Goal: Information Seeking & Learning: Learn about a topic

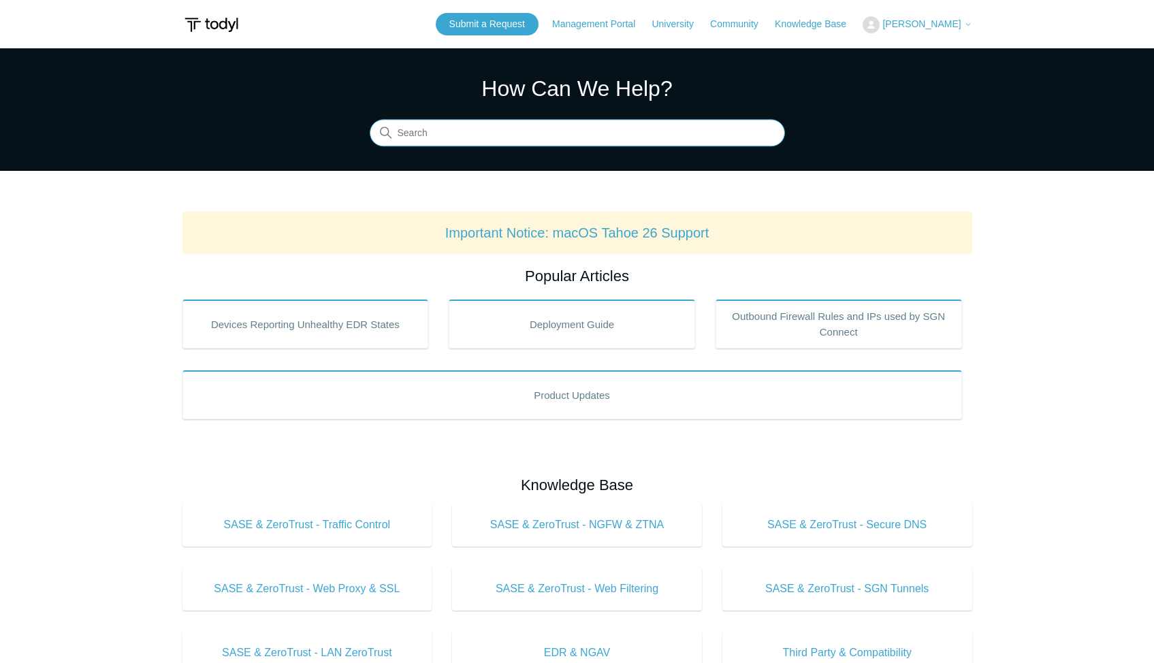
click at [471, 125] on input "Search" at bounding box center [577, 133] width 415 height 27
type input "dattormm"
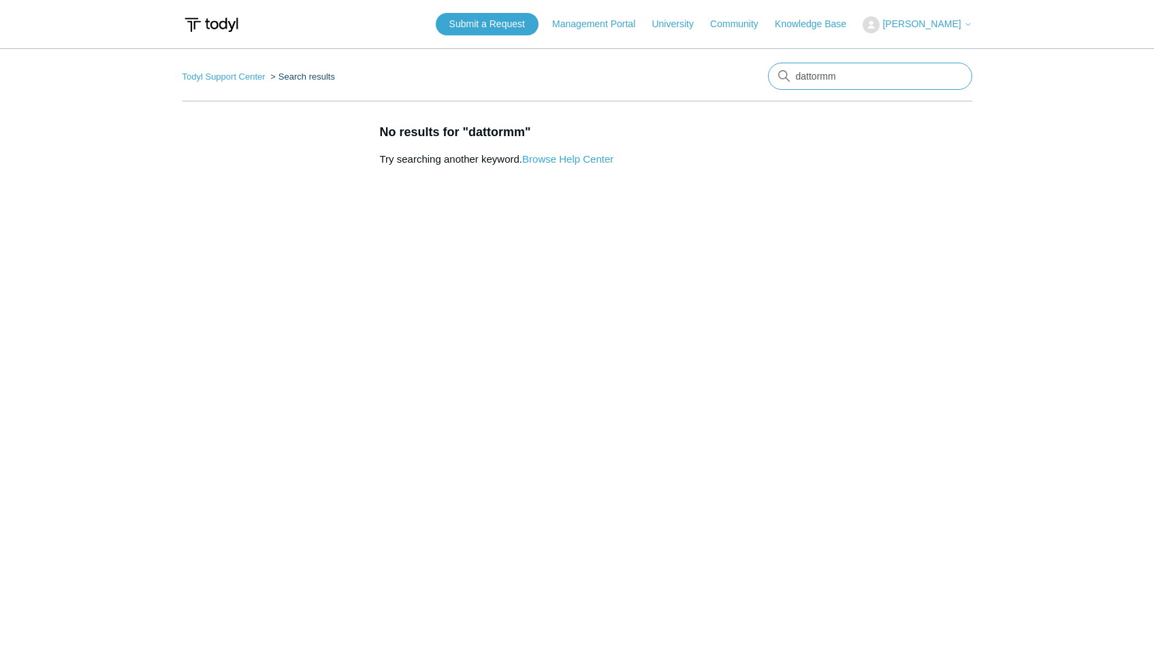
click at [821, 72] on input "dattormm" at bounding box center [870, 76] width 204 height 27
type input "datto rmm"
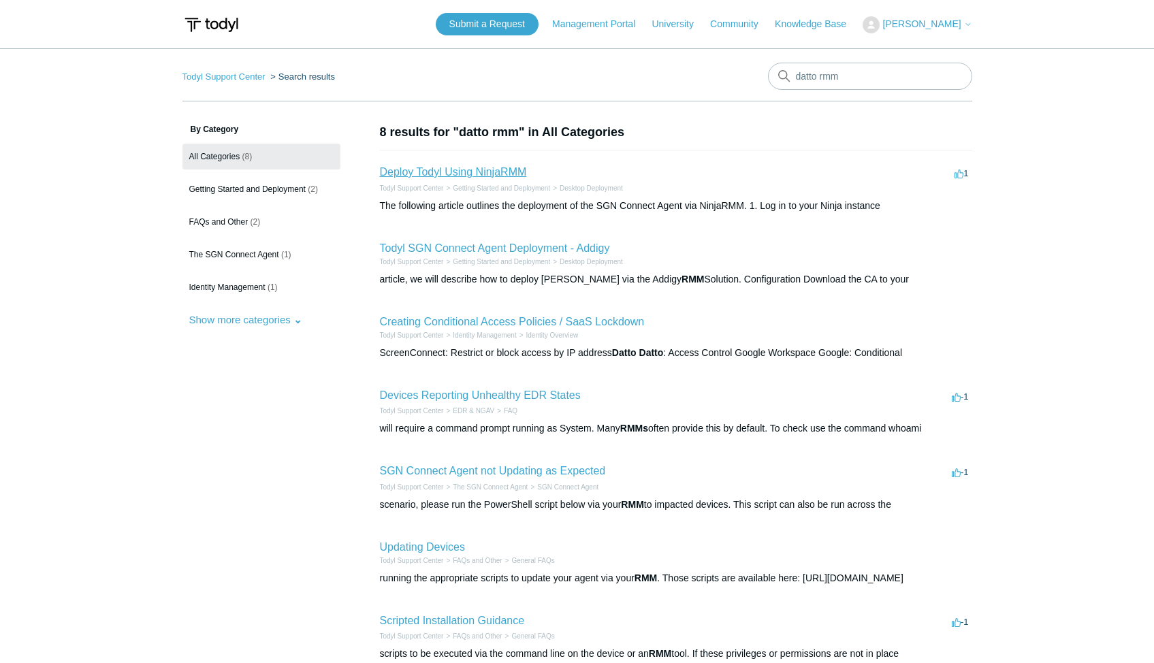
click at [502, 167] on link "Deploy Todyl Using NinjaRMM" at bounding box center [453, 172] width 147 height 12
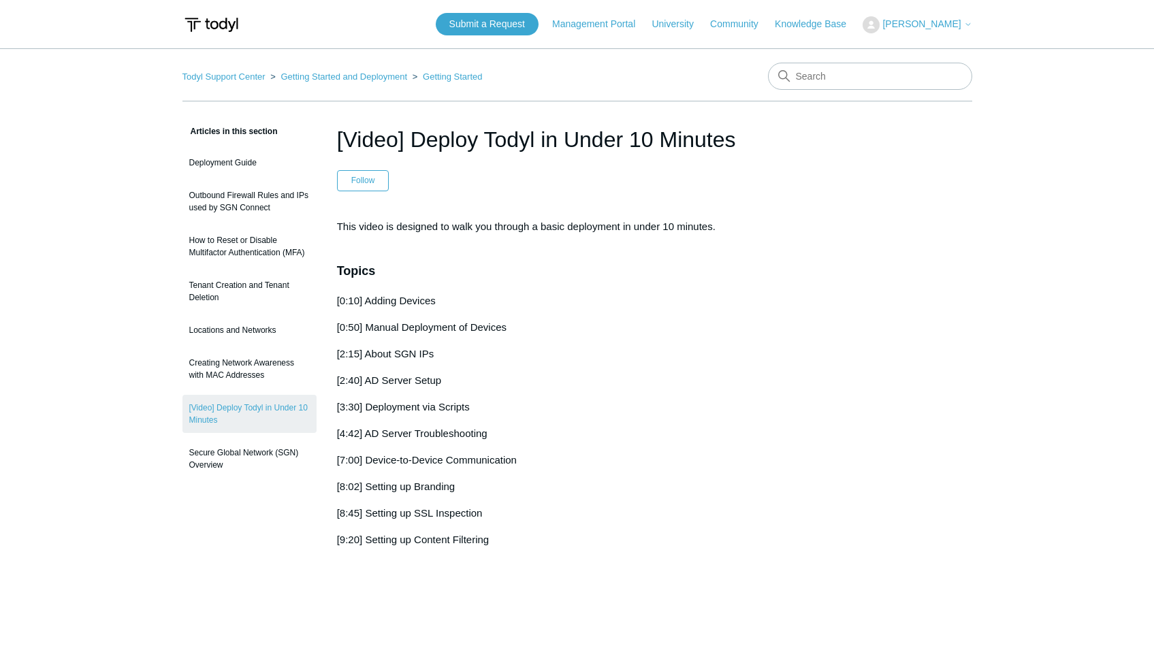
click at [504, 267] on h3 "Topics" at bounding box center [577, 271] width 481 height 20
